Goal: Understand process/instructions: Learn about a topic

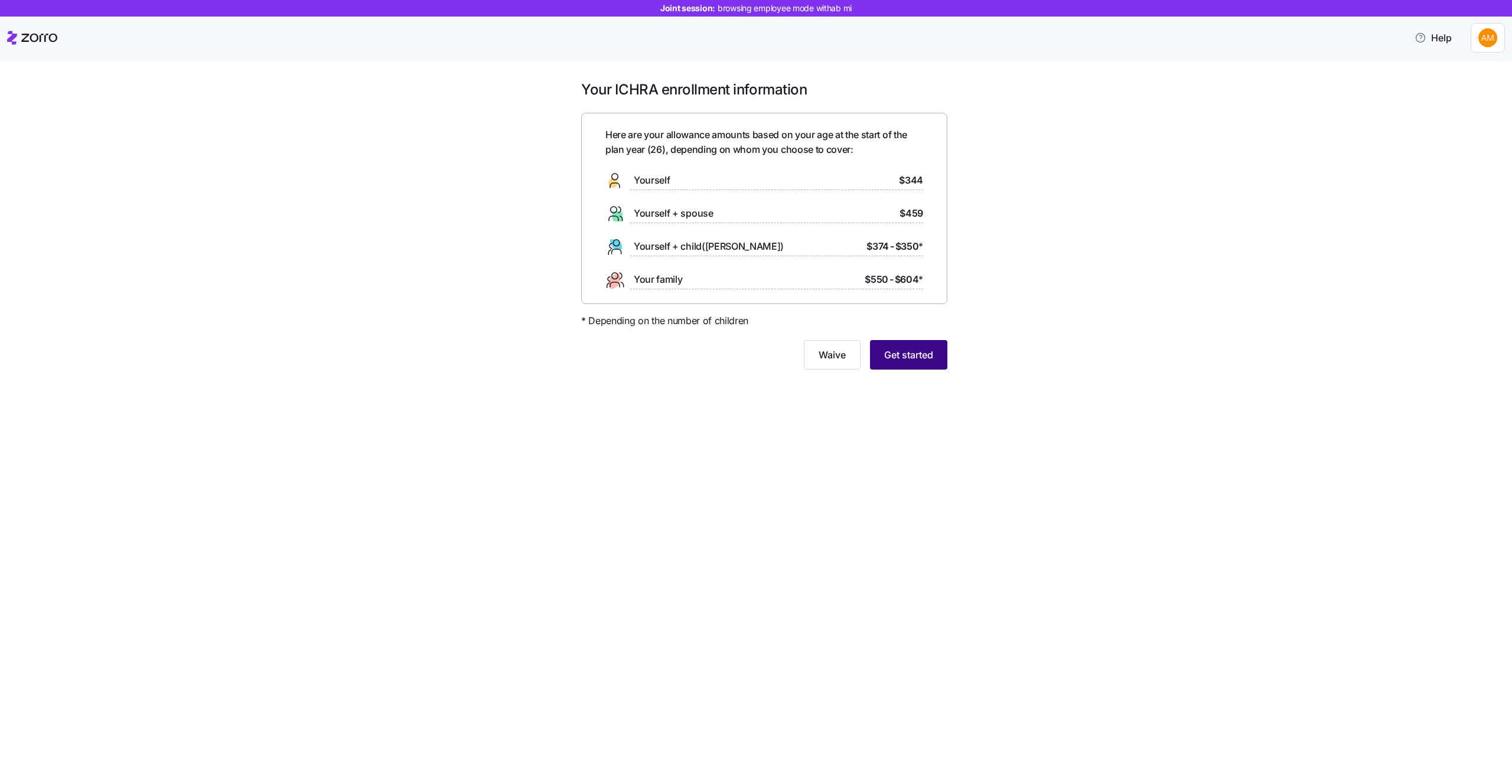
click at [929, 349] on span "Get started" at bounding box center [908, 354] width 49 height 14
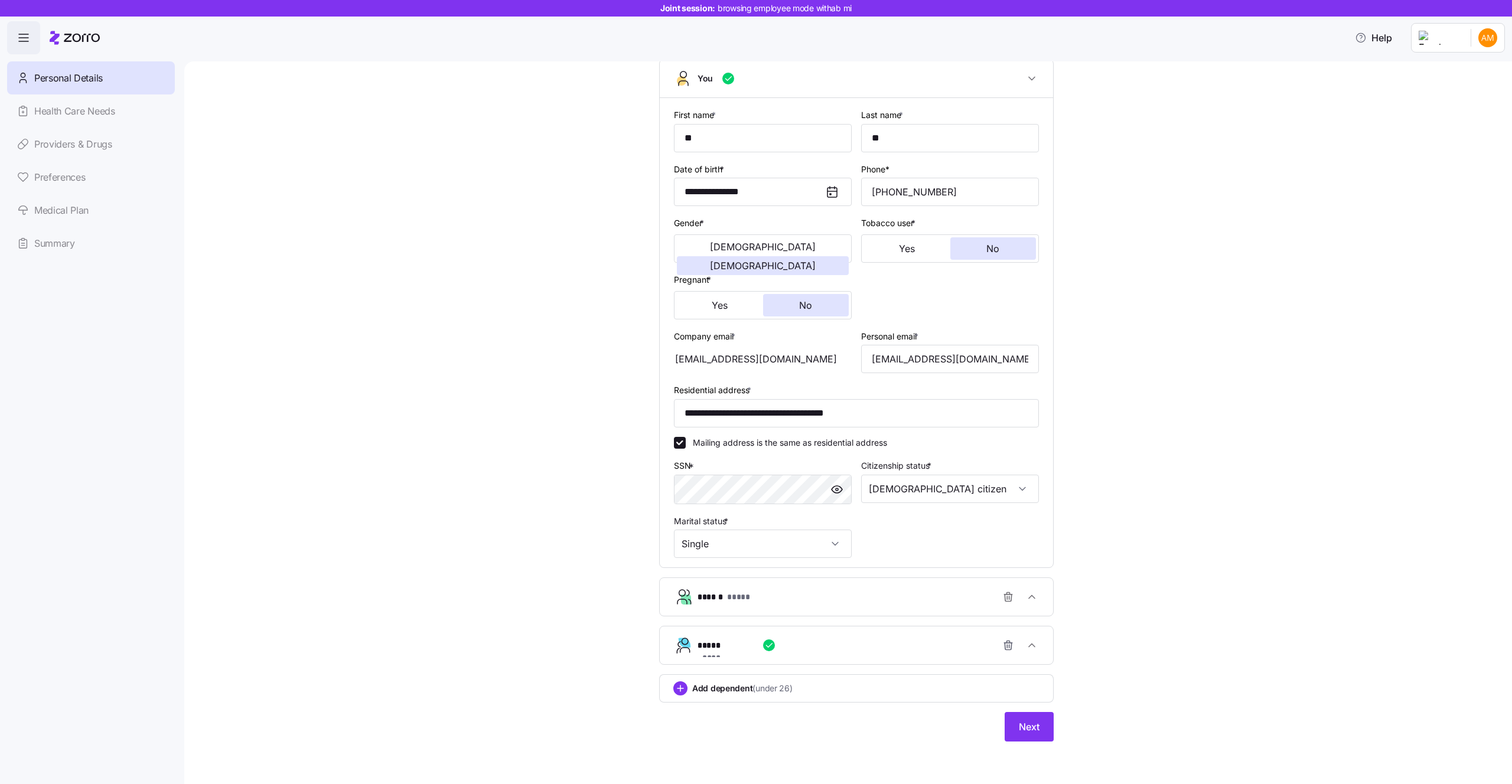
scroll to position [77, 0]
